Goal: Information Seeking & Learning: Find specific fact

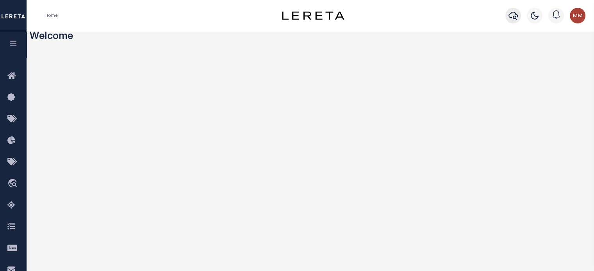
click at [509, 15] on icon "button" at bounding box center [513, 15] width 9 height 9
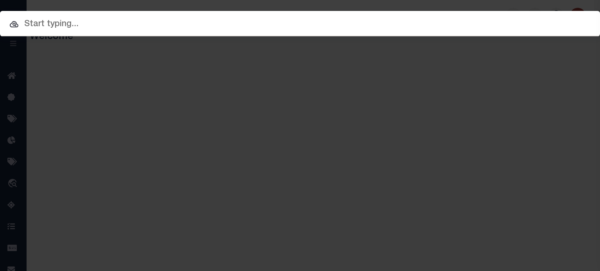
click at [102, 19] on input "text" at bounding box center [300, 25] width 600 height 14
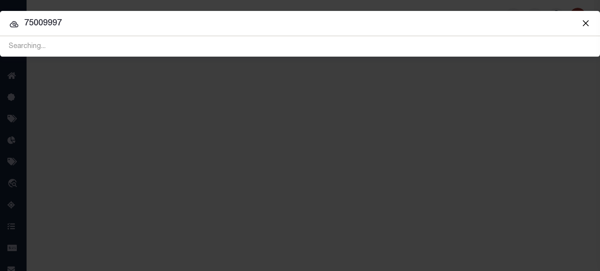
type input "75009997"
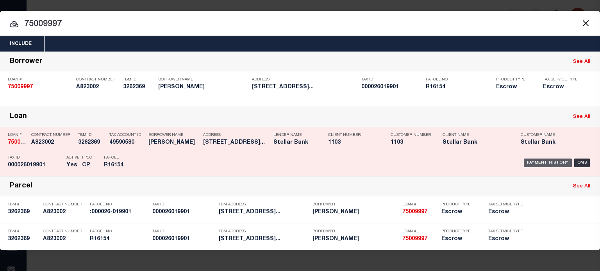
drag, startPoint x: 546, startPoint y: 163, endPoint x: 539, endPoint y: 163, distance: 7.4
click at [547, 163] on div "Payment History" at bounding box center [548, 163] width 48 height 9
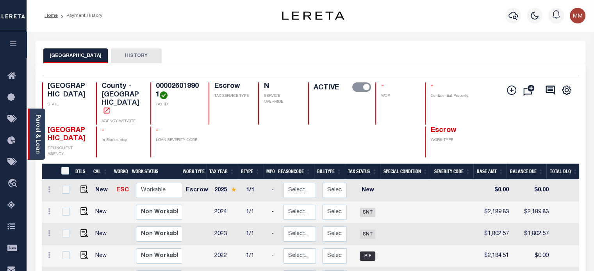
click at [38, 138] on link "Parcel & Loan" at bounding box center [37, 133] width 5 height 39
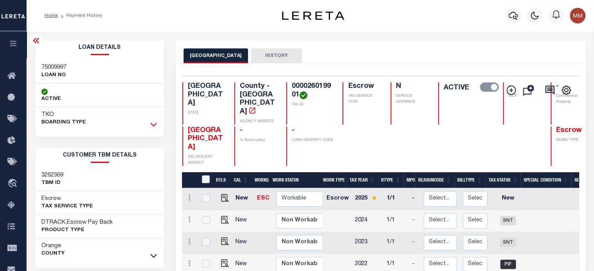
click at [153, 127] on icon at bounding box center [153, 124] width 7 height 8
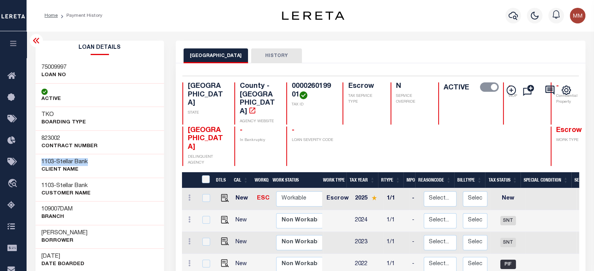
drag, startPoint x: 40, startPoint y: 163, endPoint x: 2, endPoint y: 144, distance: 42.8
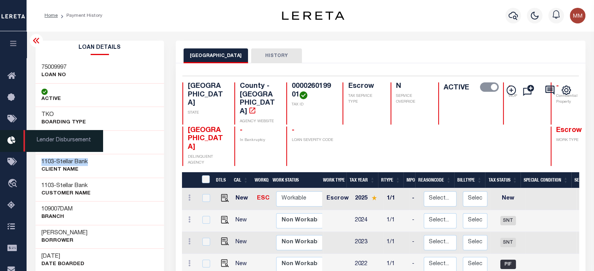
click at [98, 161] on div "1103 - Stellar Bank CLIENT Name" at bounding box center [100, 166] width 129 height 24
copy h3 "1103 - Stellar Bank"
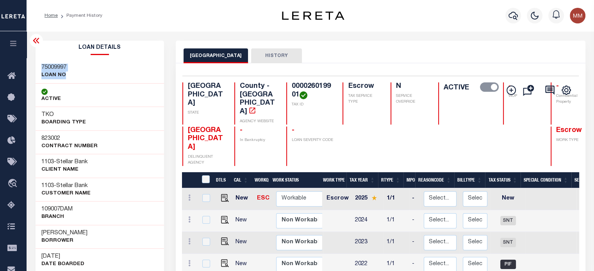
drag, startPoint x: 40, startPoint y: 68, endPoint x: 70, endPoint y: 77, distance: 31.0
click at [70, 77] on div "75009997 LOAN NO" at bounding box center [100, 72] width 129 height 24
copy div "75009997 LOAN NO"
drag, startPoint x: 273, startPoint y: 85, endPoint x: 289, endPoint y: 97, distance: 20.3
click at [292, 97] on h4 "000026019901" at bounding box center [312, 90] width 41 height 17
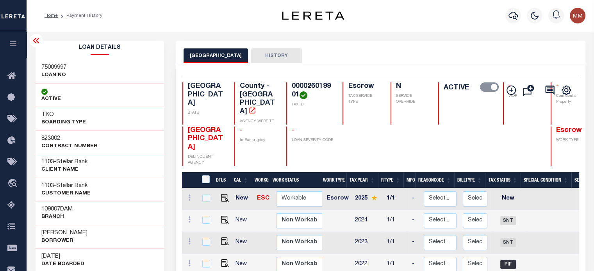
click at [292, 86] on h4 "000026019901" at bounding box center [312, 90] width 41 height 17
drag, startPoint x: 270, startPoint y: 85, endPoint x: 303, endPoint y: 99, distance: 36.1
click at [303, 99] on div "TX STATE County - TX AGENCY WEBSITE 000026019901 TAX ID Escrow TAX SERVICE TYPE…" at bounding box center [395, 103] width 427 height 42
copy h4 "000026019901"
click at [293, 108] on p "TAX ID" at bounding box center [312, 105] width 41 height 6
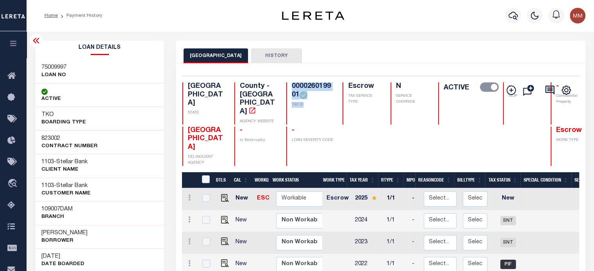
drag, startPoint x: 271, startPoint y: 84, endPoint x: 286, endPoint y: 106, distance: 25.7
click at [291, 103] on div "000026019901 TAX ID" at bounding box center [309, 103] width 47 height 42
copy div "000026019901 TAX ID"
drag, startPoint x: 39, startPoint y: 230, endPoint x: 142, endPoint y: 236, distance: 103.3
click at [142, 236] on div "HEBERT RONALD J II Borrower" at bounding box center [100, 237] width 129 height 24
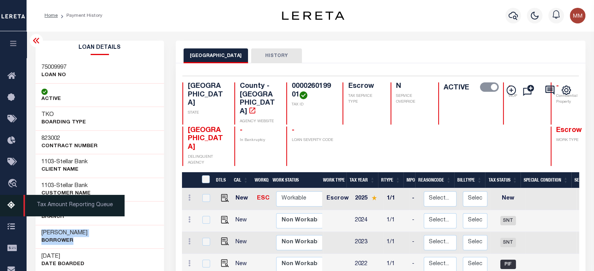
copy div "HEBERT RONALD J II Borrower"
